Goal: Transaction & Acquisition: Download file/media

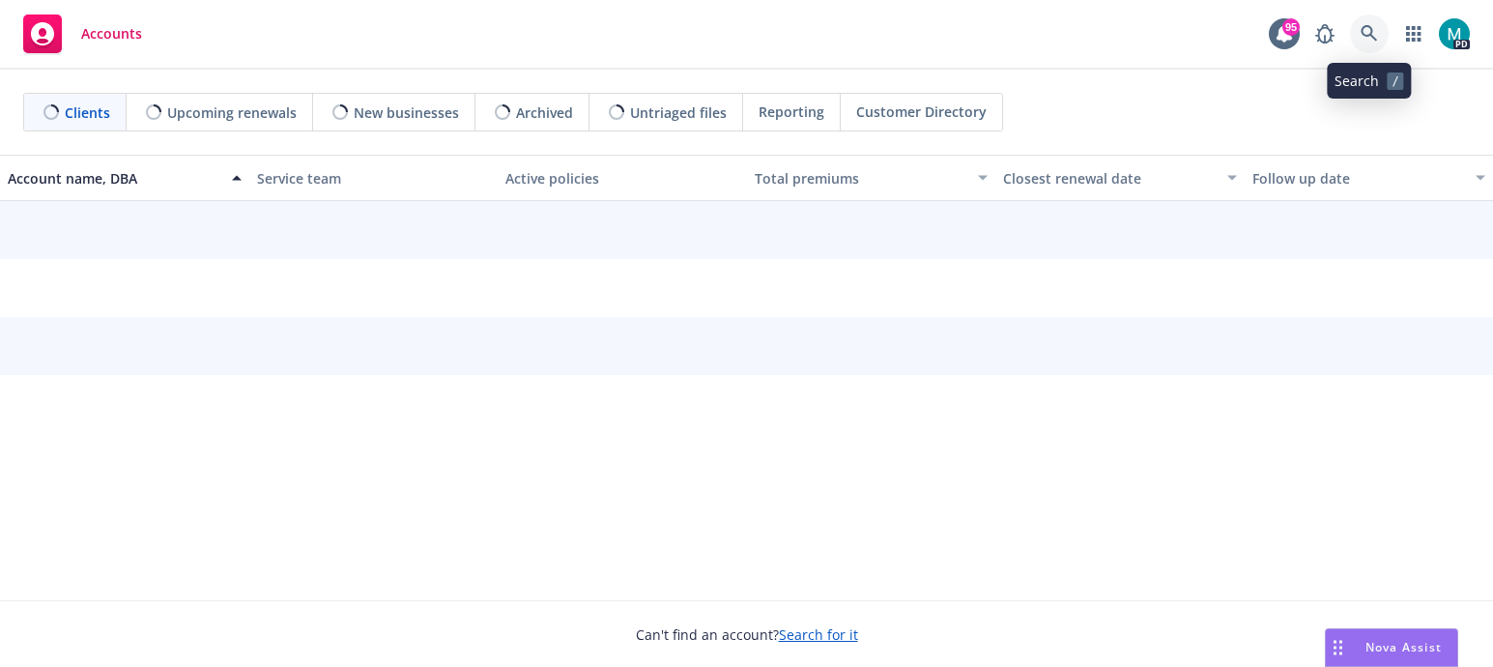
click at [1372, 30] on icon at bounding box center [1368, 33] width 17 height 17
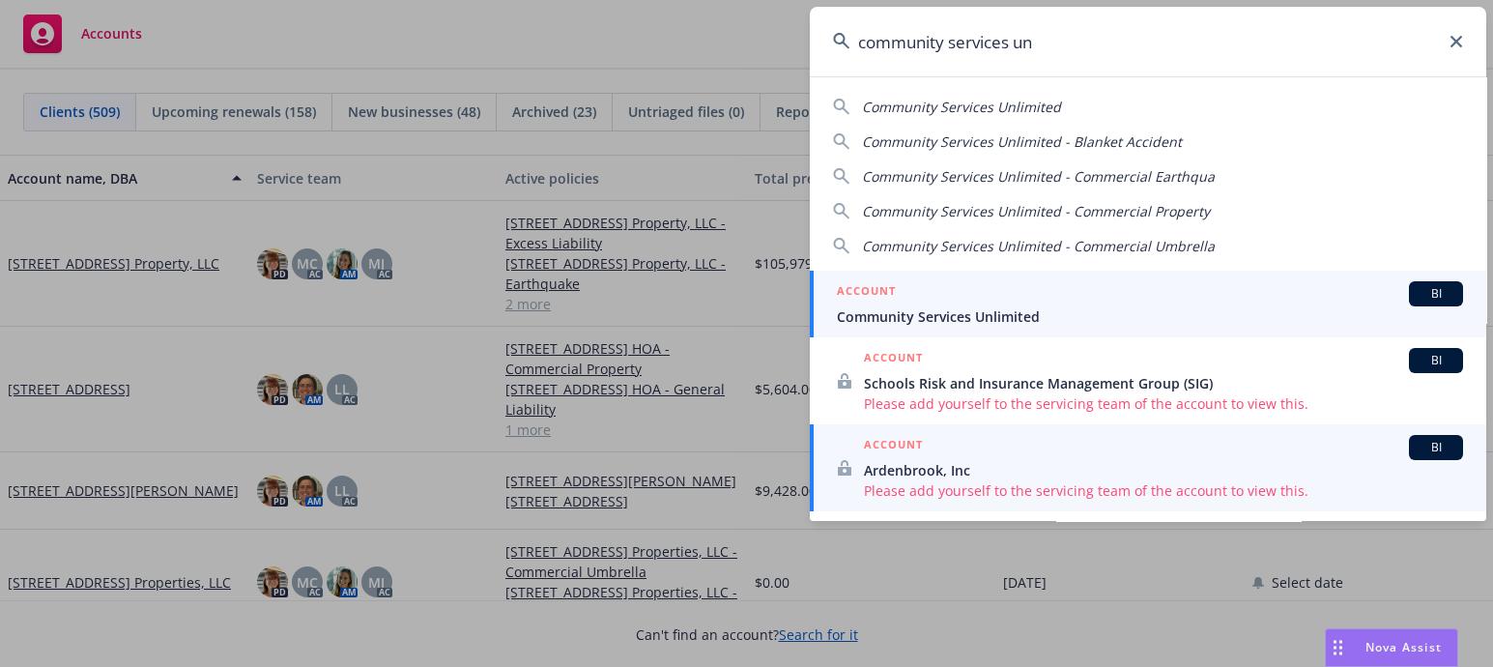
type input "community services un"
click at [926, 321] on span "Community Services Unlimited" at bounding box center [1150, 316] width 626 height 20
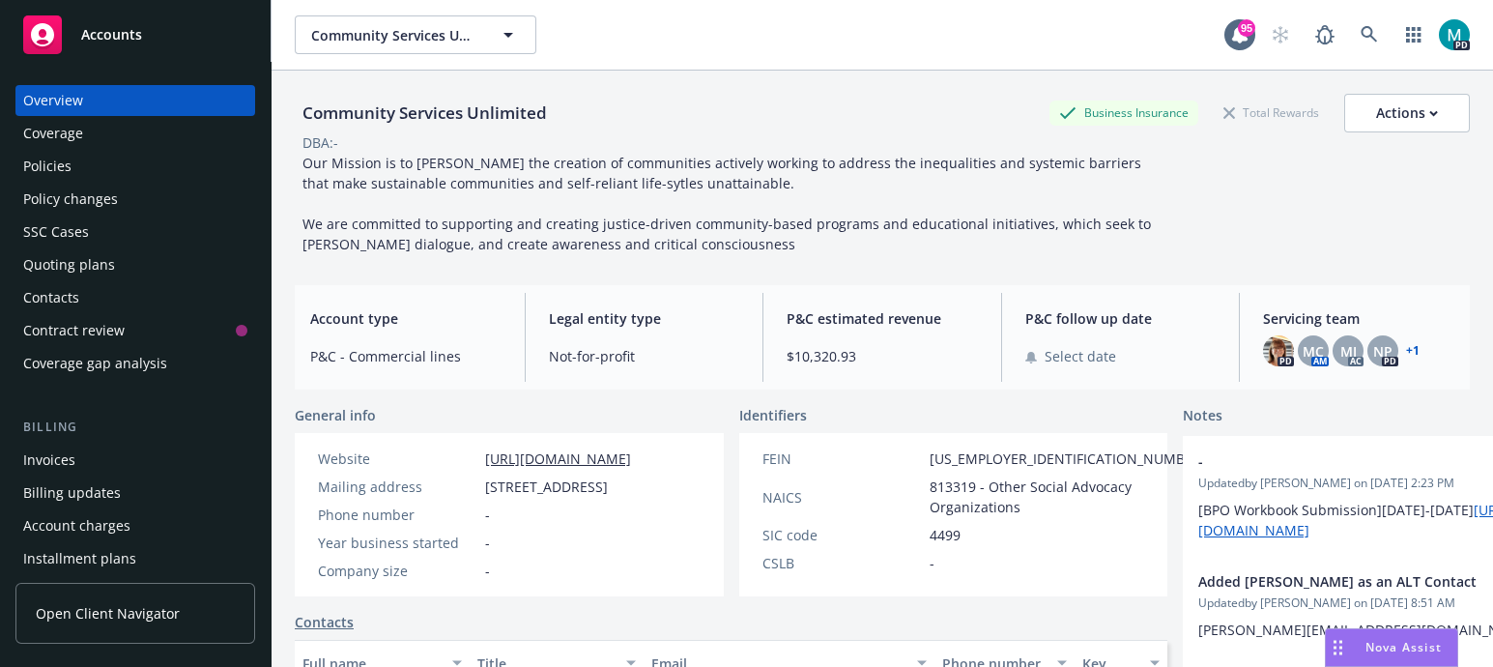
click at [41, 164] on div "Policies" at bounding box center [47, 166] width 48 height 31
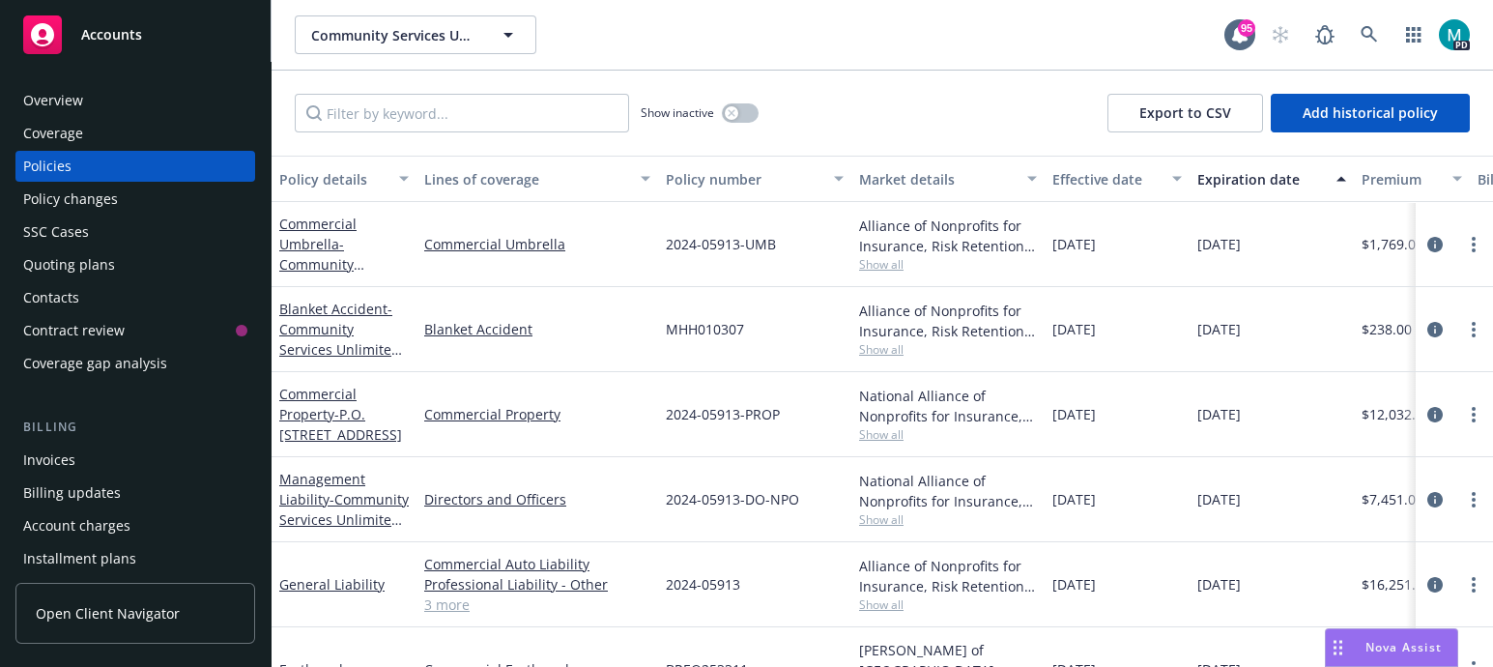
click at [308, 253] on div "Commercial Umbrella - Community Services Unlimited, Inc." at bounding box center [343, 244] width 129 height 61
click at [507, 240] on link "Commercial Umbrella" at bounding box center [537, 244] width 226 height 20
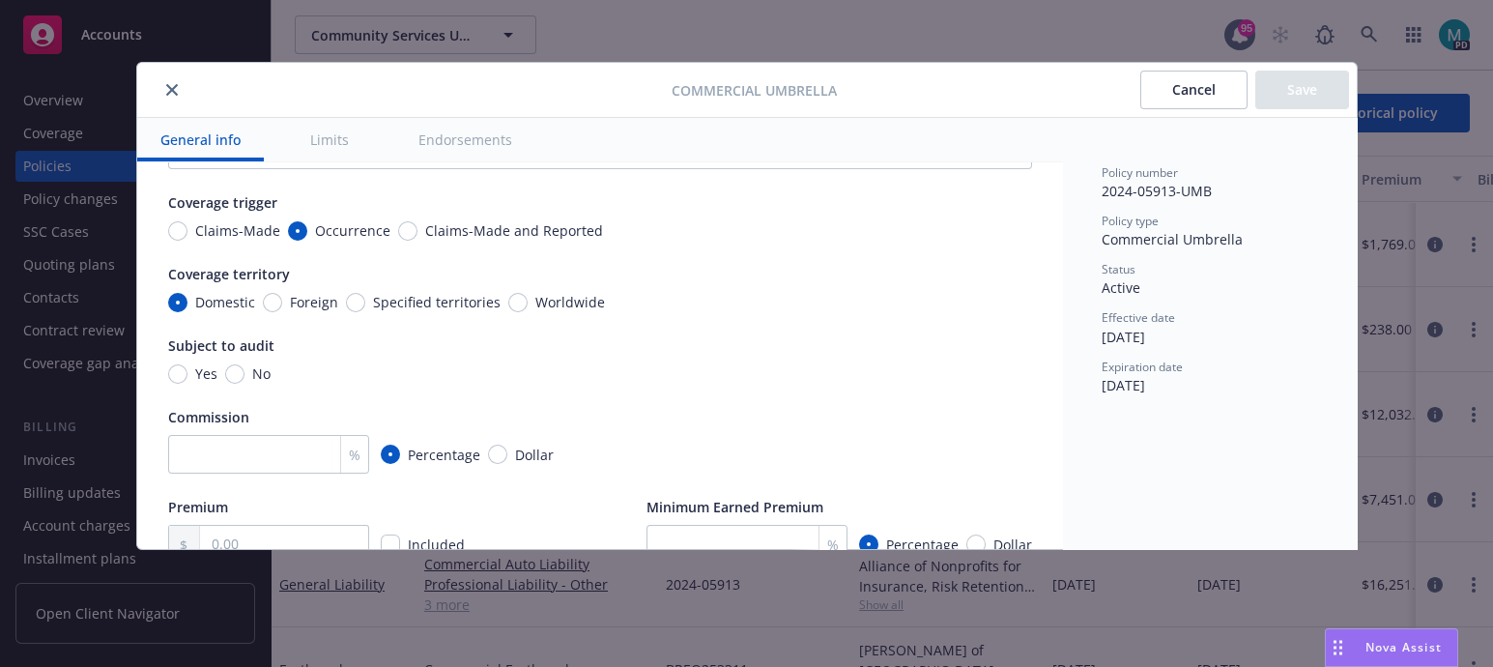
type textarea "x"
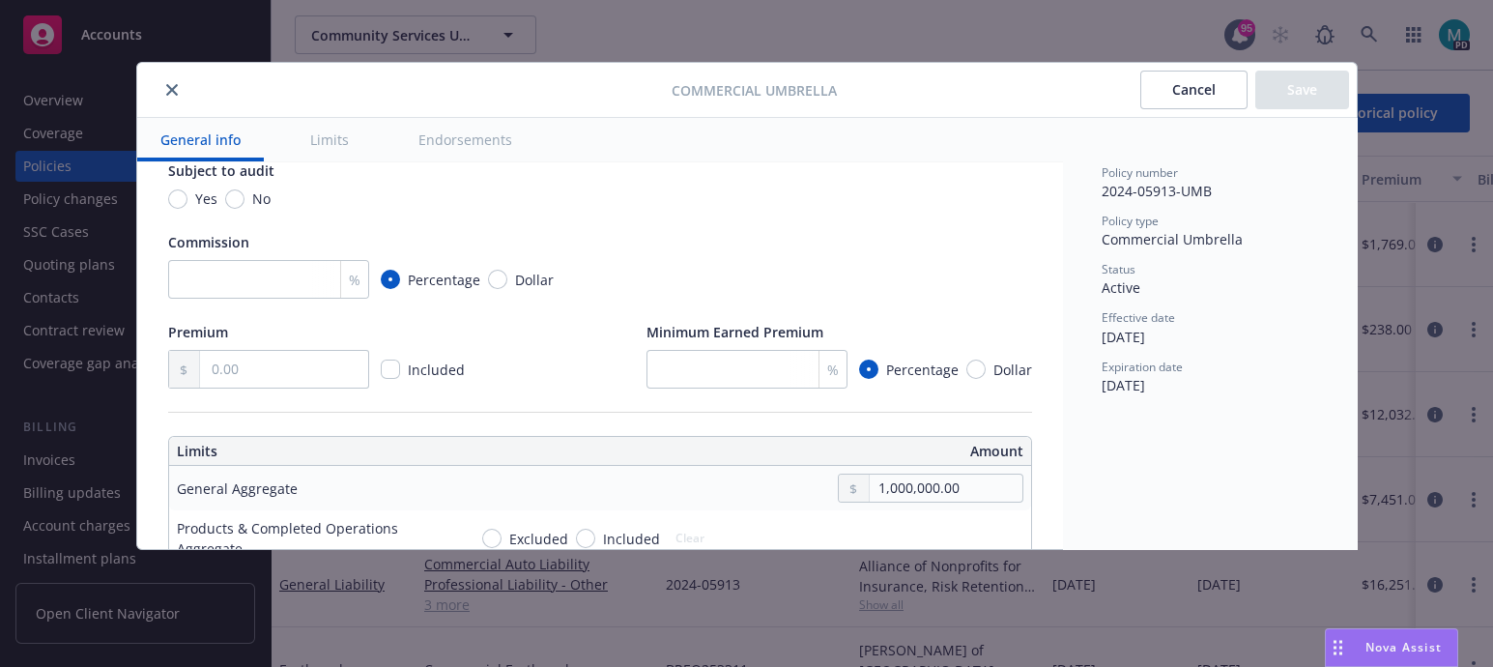
scroll to position [362, 0]
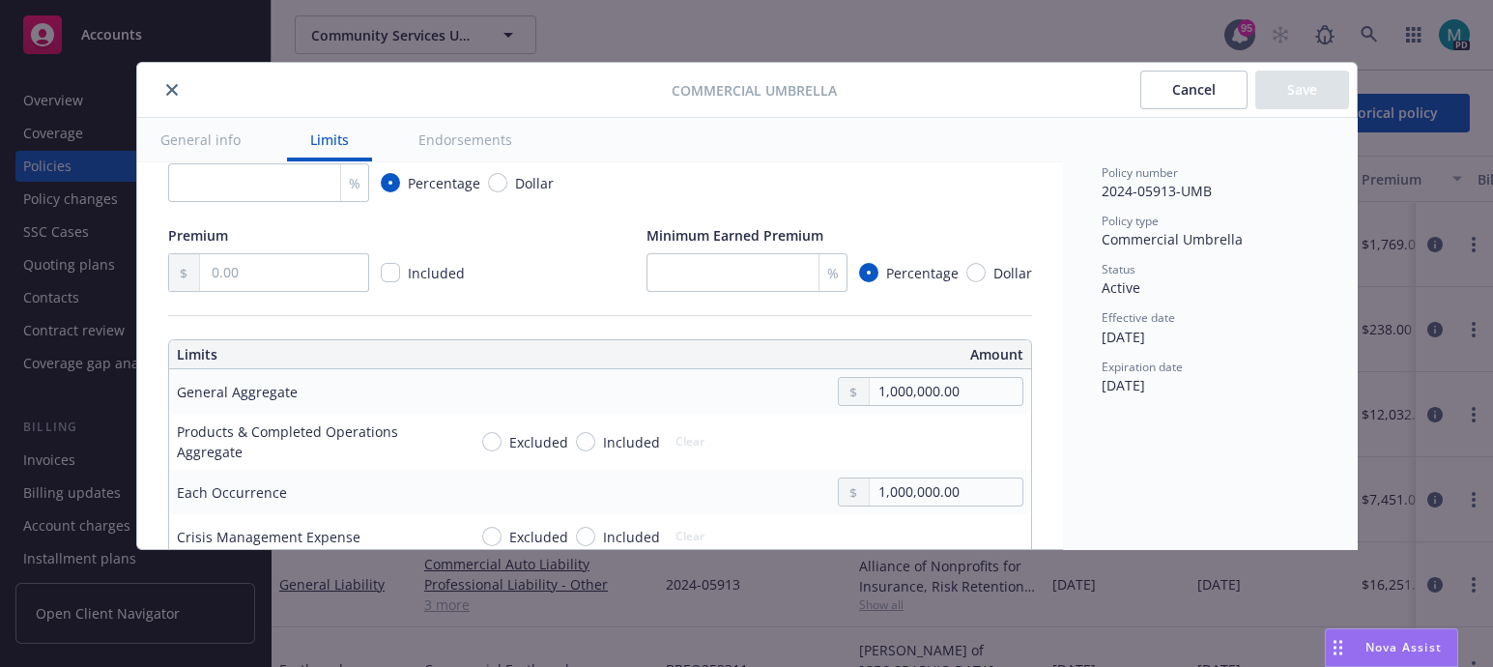
click at [166, 87] on icon "close" at bounding box center [172, 90] width 12 height 12
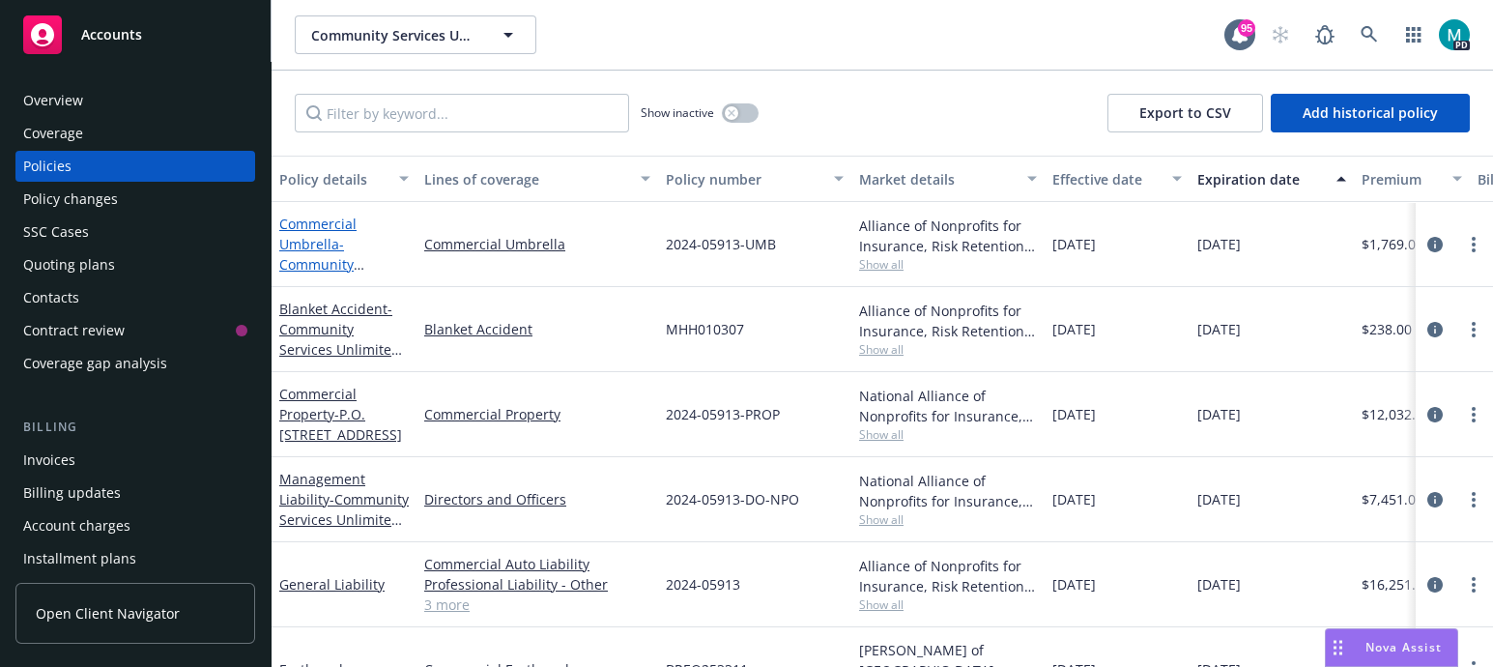
click at [315, 262] on span "- Community Services Unlimited, Inc." at bounding box center [341, 274] width 125 height 79
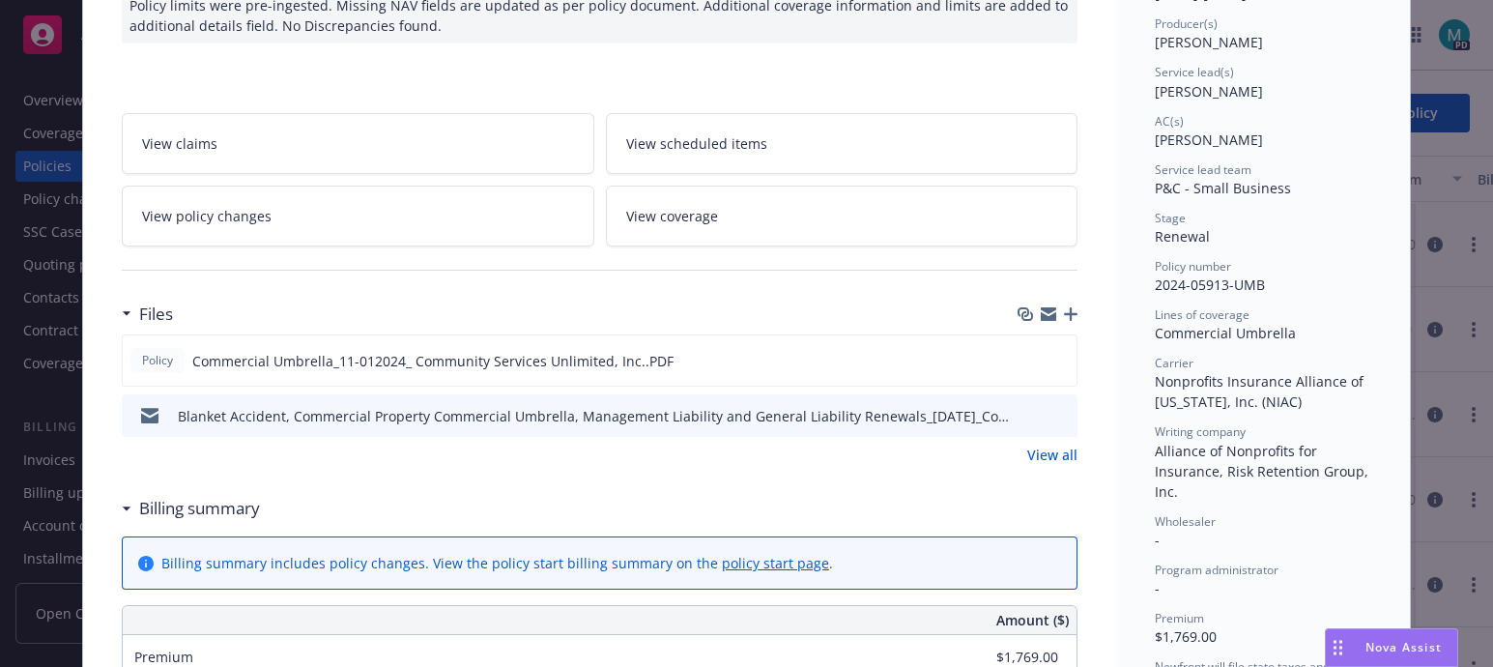
scroll to position [241, 0]
click at [1018, 356] on icon "download file" at bounding box center [1025, 358] width 15 height 15
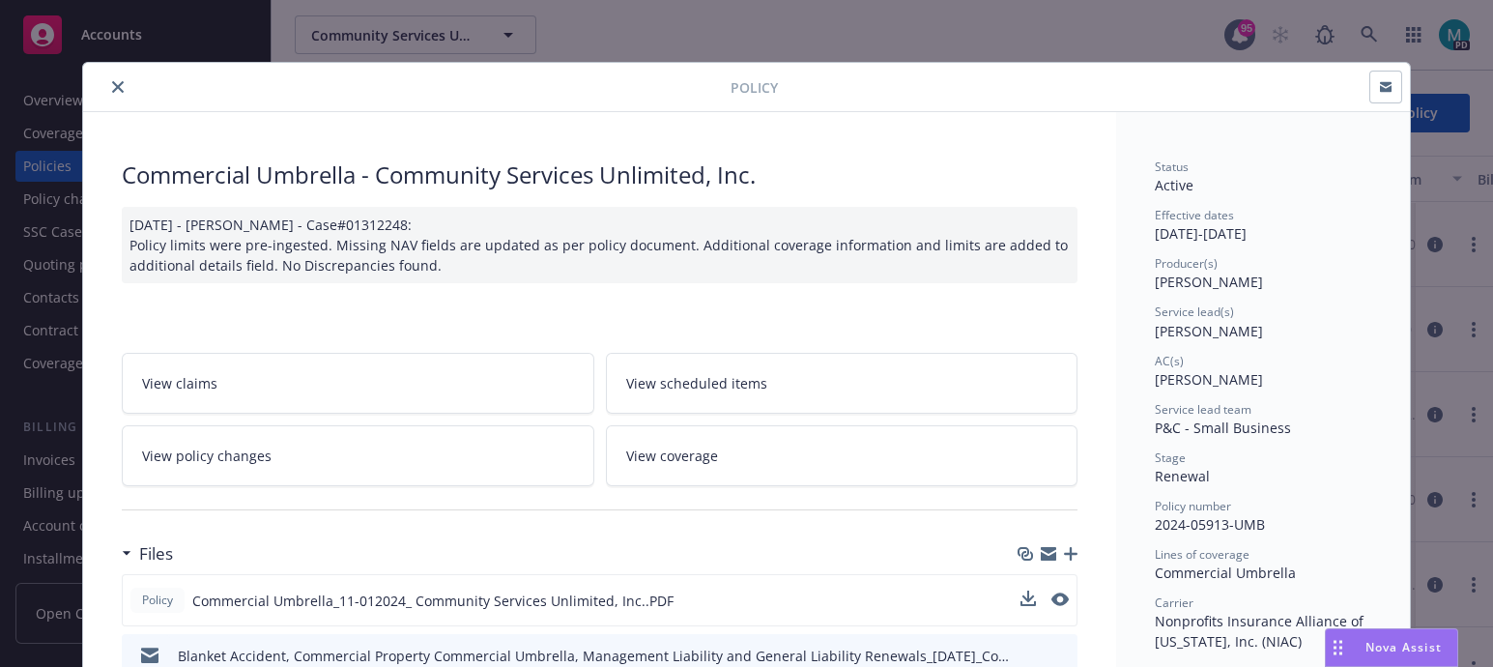
click at [112, 84] on icon "close" at bounding box center [118, 87] width 12 height 12
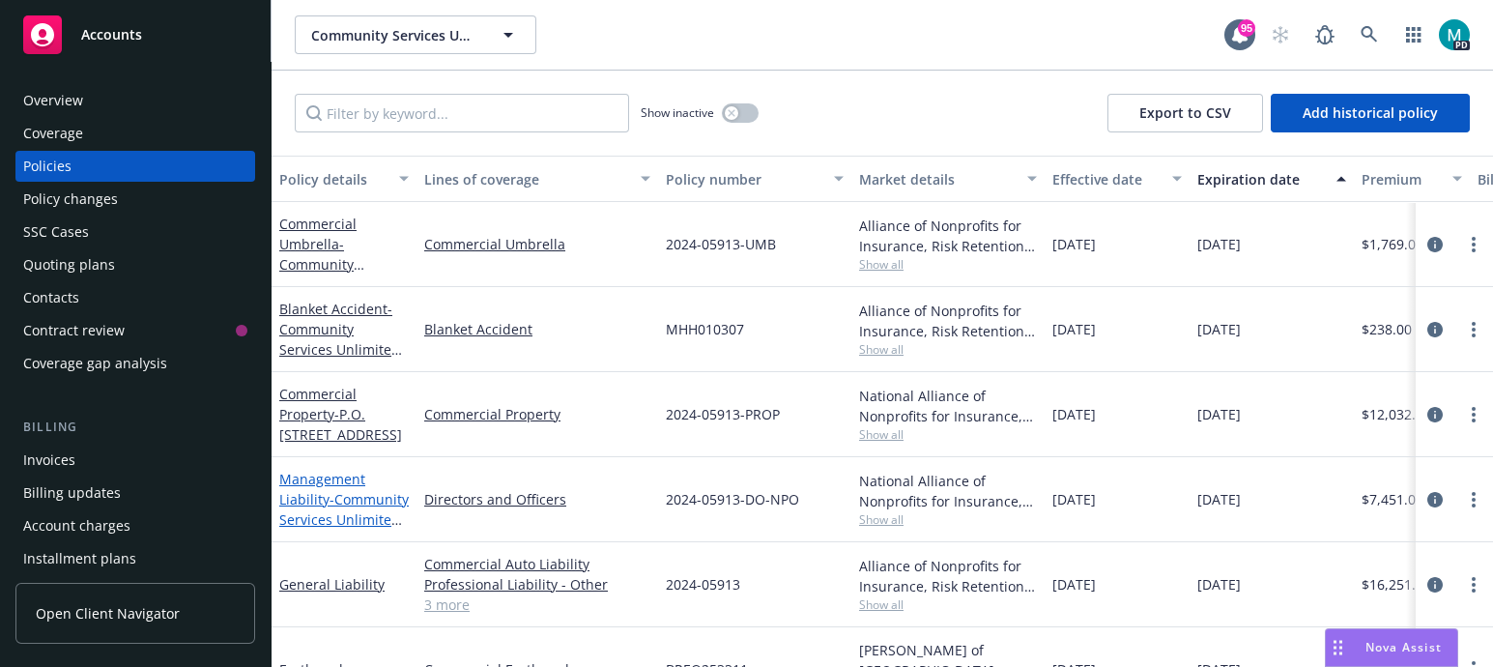
click at [312, 521] on span "- Community Services Unlimited, Inc." at bounding box center [343, 519] width 129 height 59
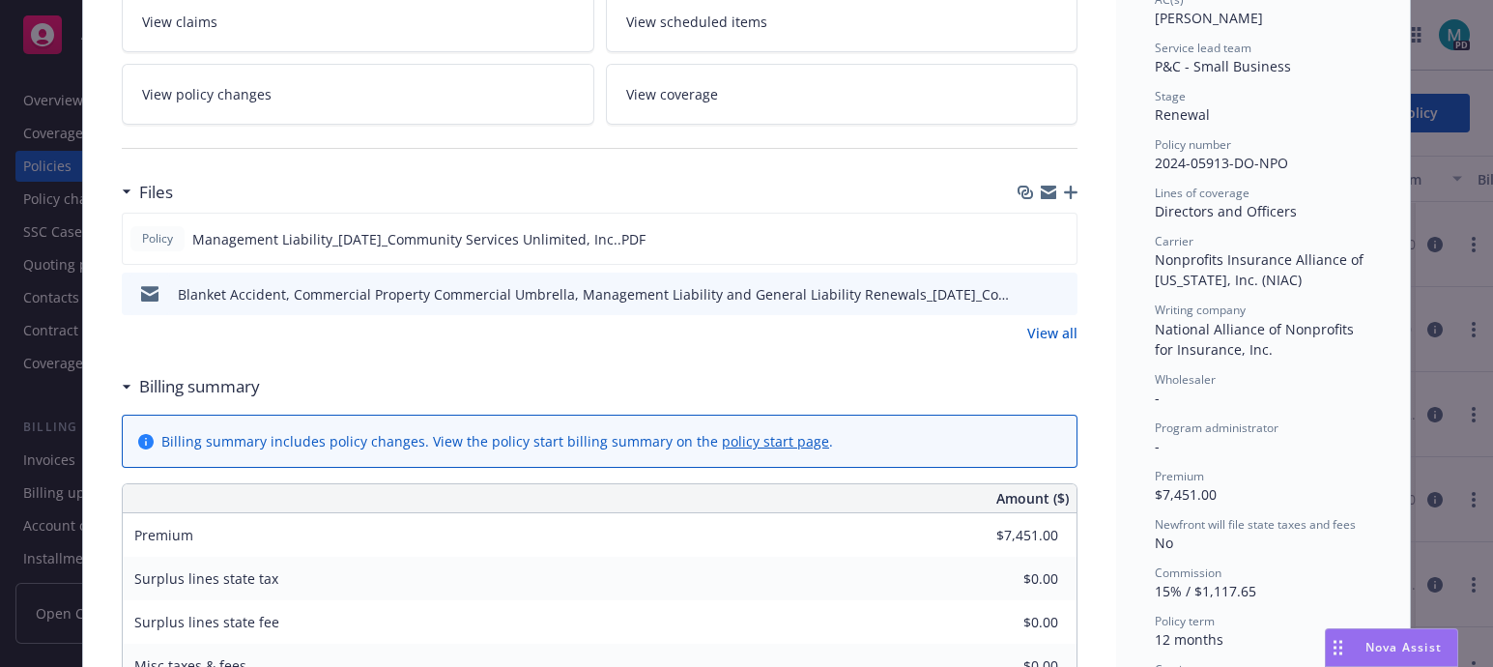
scroll to position [362, 0]
click at [1018, 229] on icon "download file" at bounding box center [1025, 236] width 15 height 15
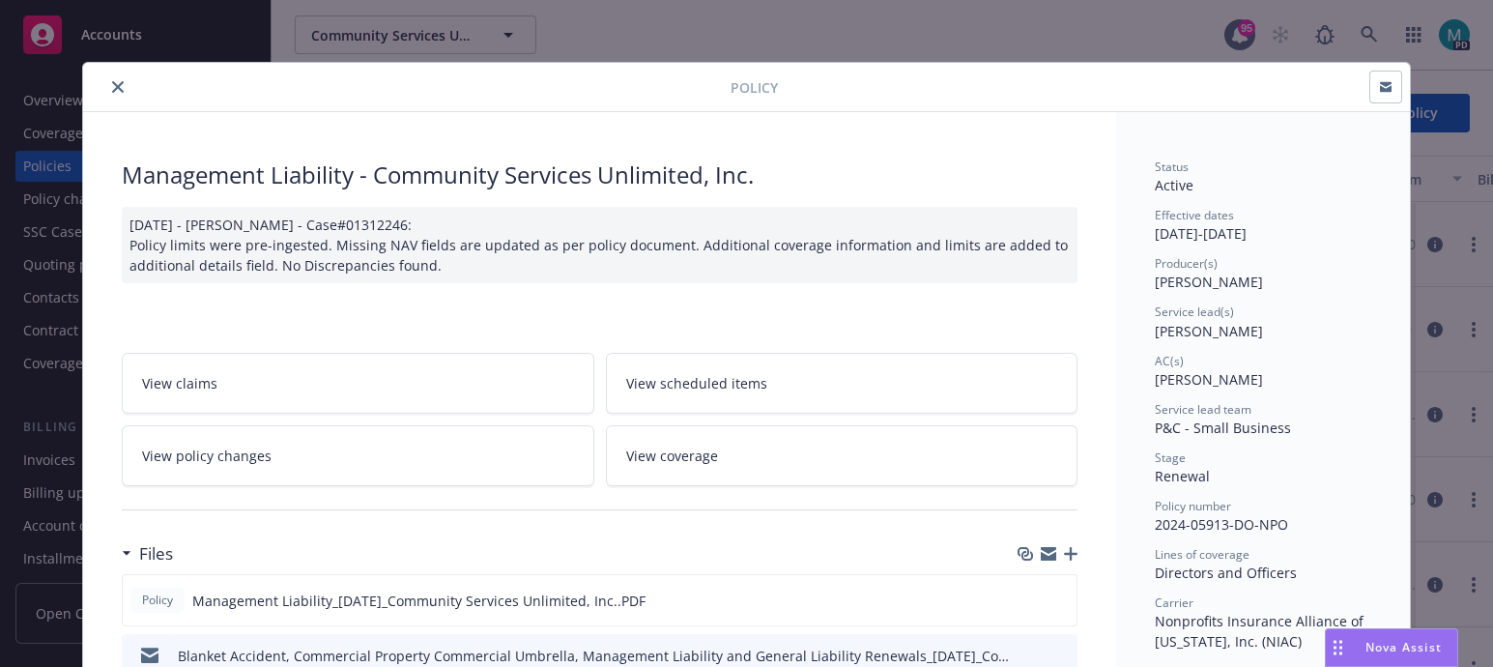
click at [112, 81] on icon "close" at bounding box center [118, 87] width 12 height 12
